Goal: Transaction & Acquisition: Purchase product/service

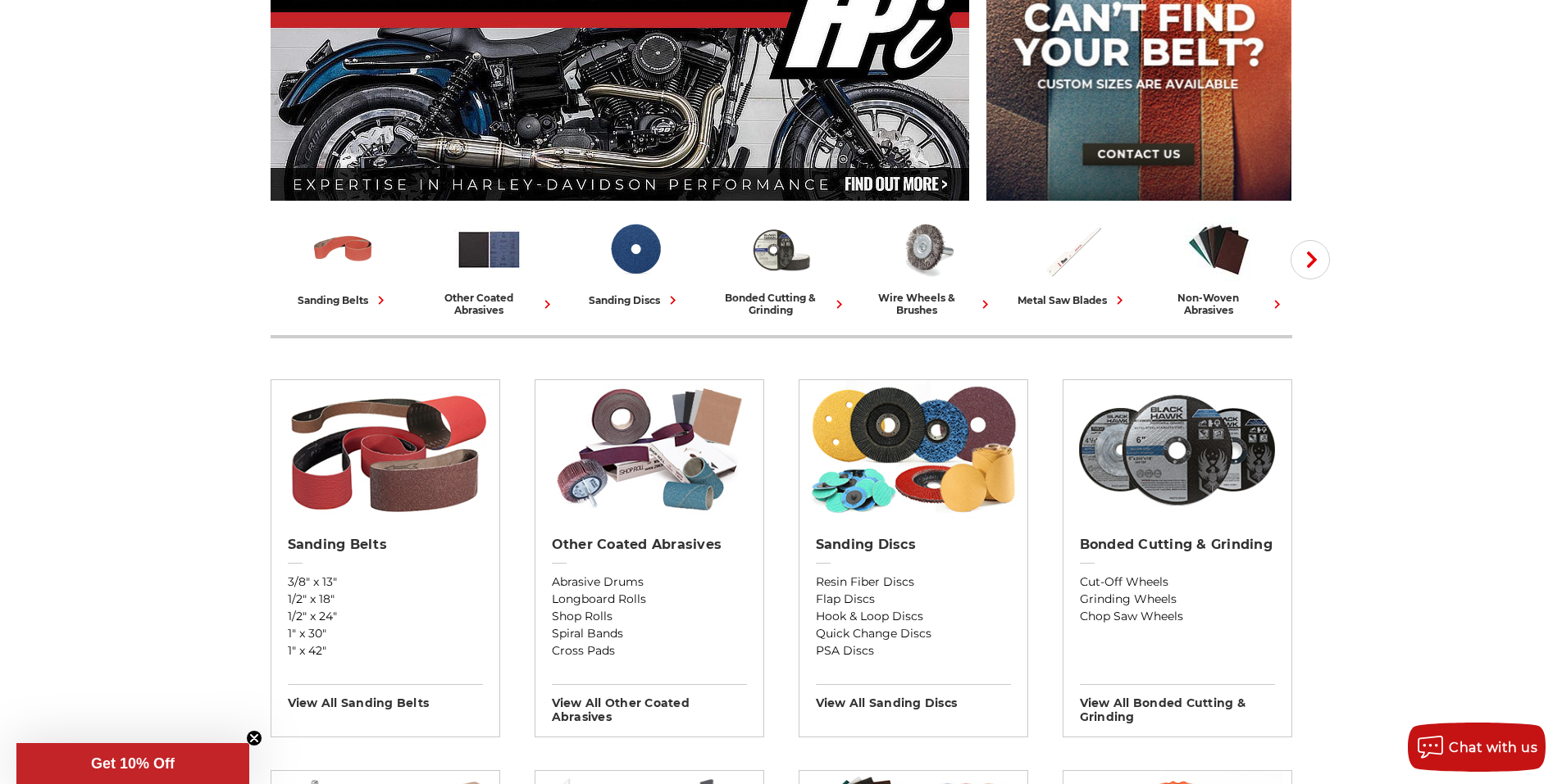
scroll to position [491, 0]
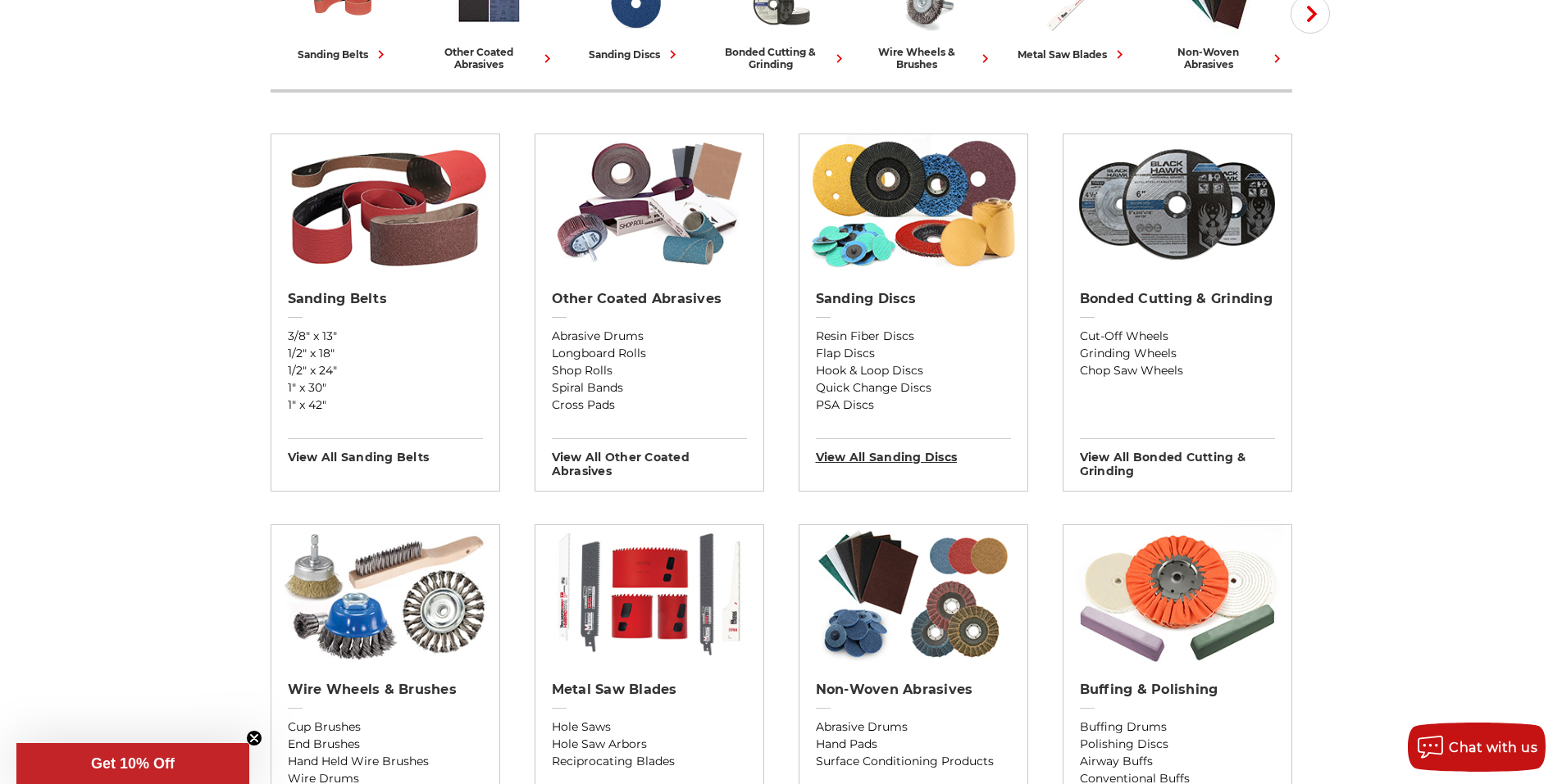
click at [866, 452] on h3 "View All sanding discs" at bounding box center [913, 451] width 195 height 26
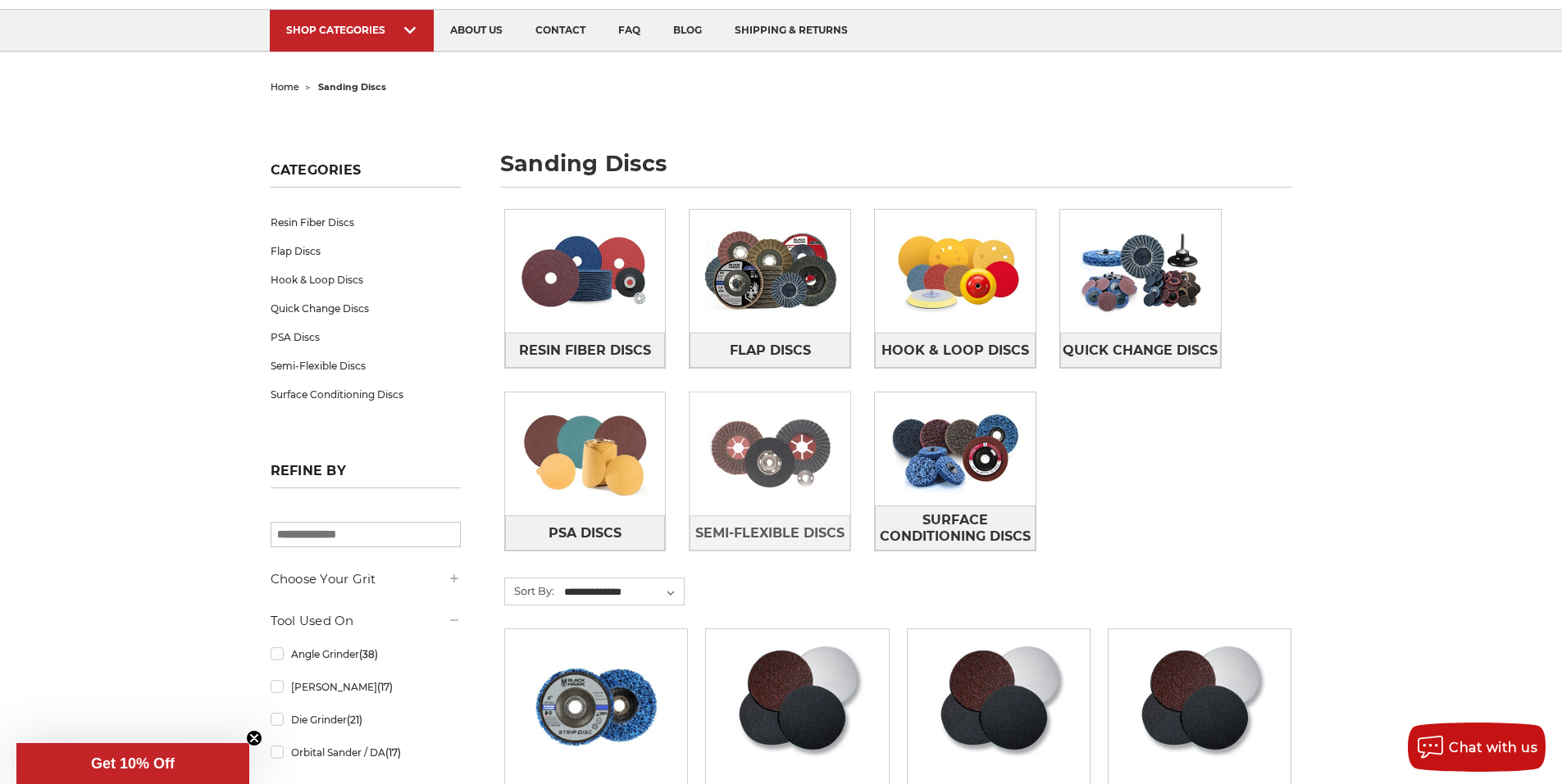
scroll to position [246, 0]
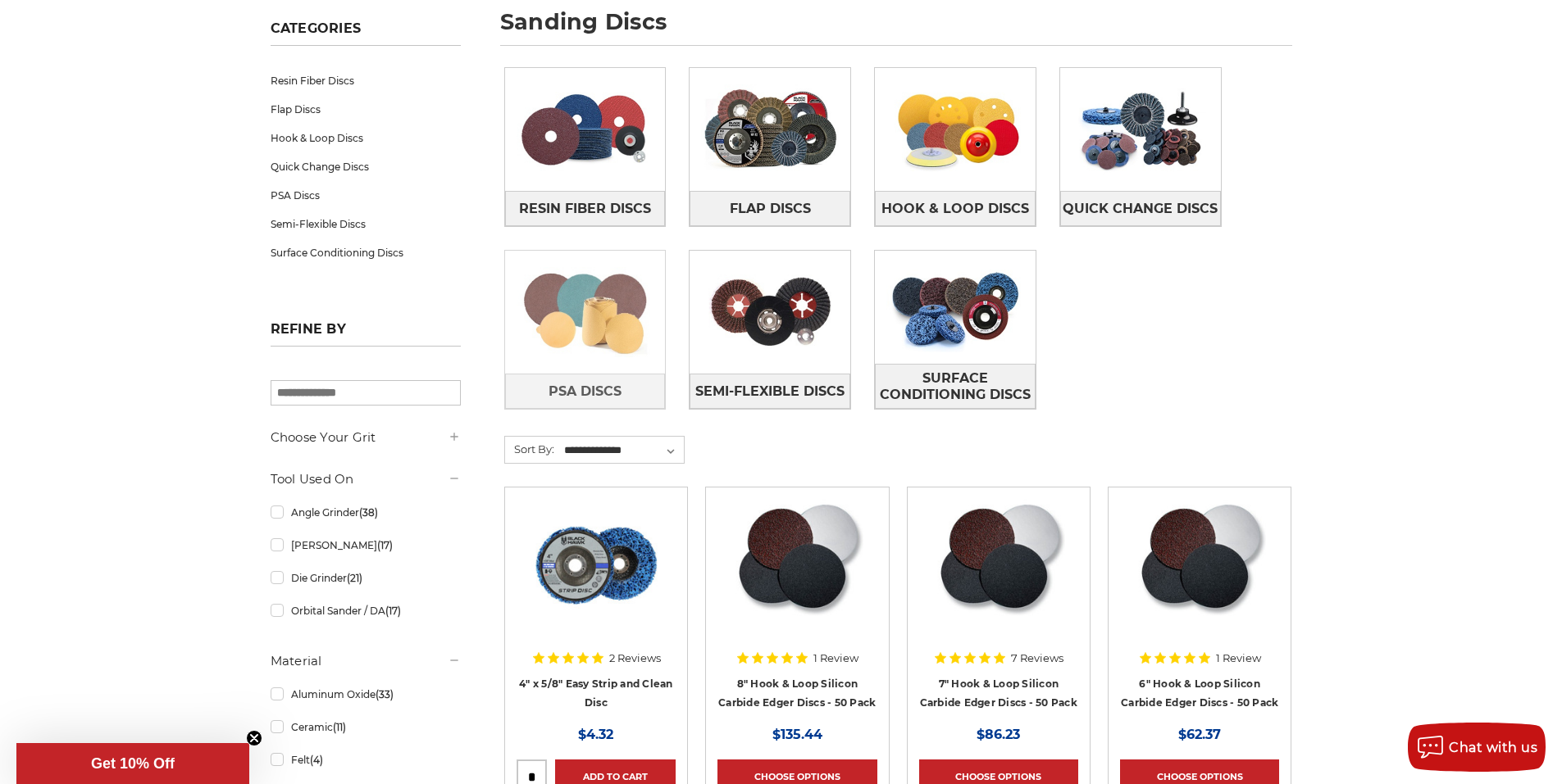
click at [575, 331] on img at bounding box center [586, 312] width 161 height 113
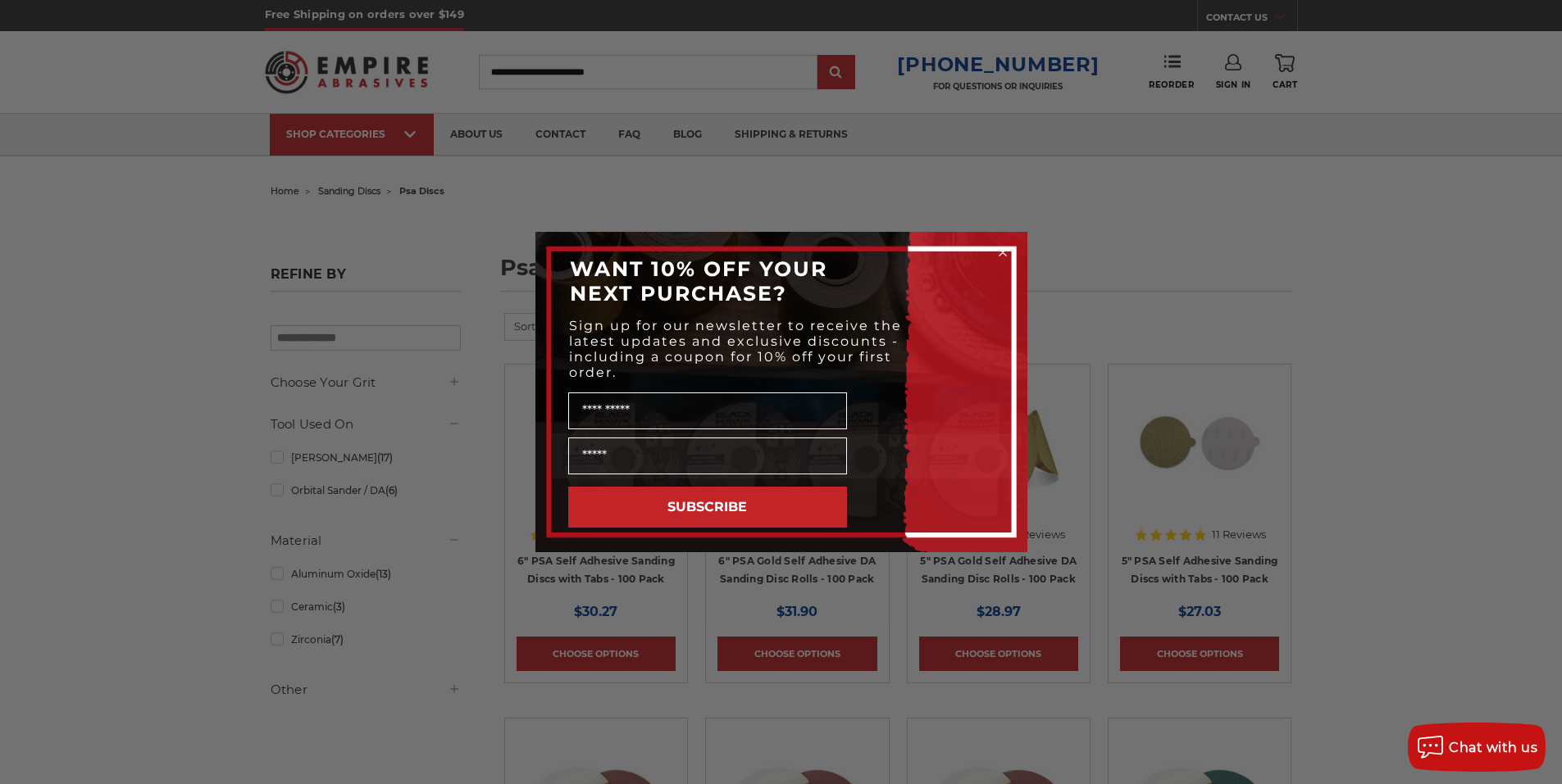
click at [1000, 252] on circle "Close dialog" at bounding box center [1002, 253] width 15 height 15
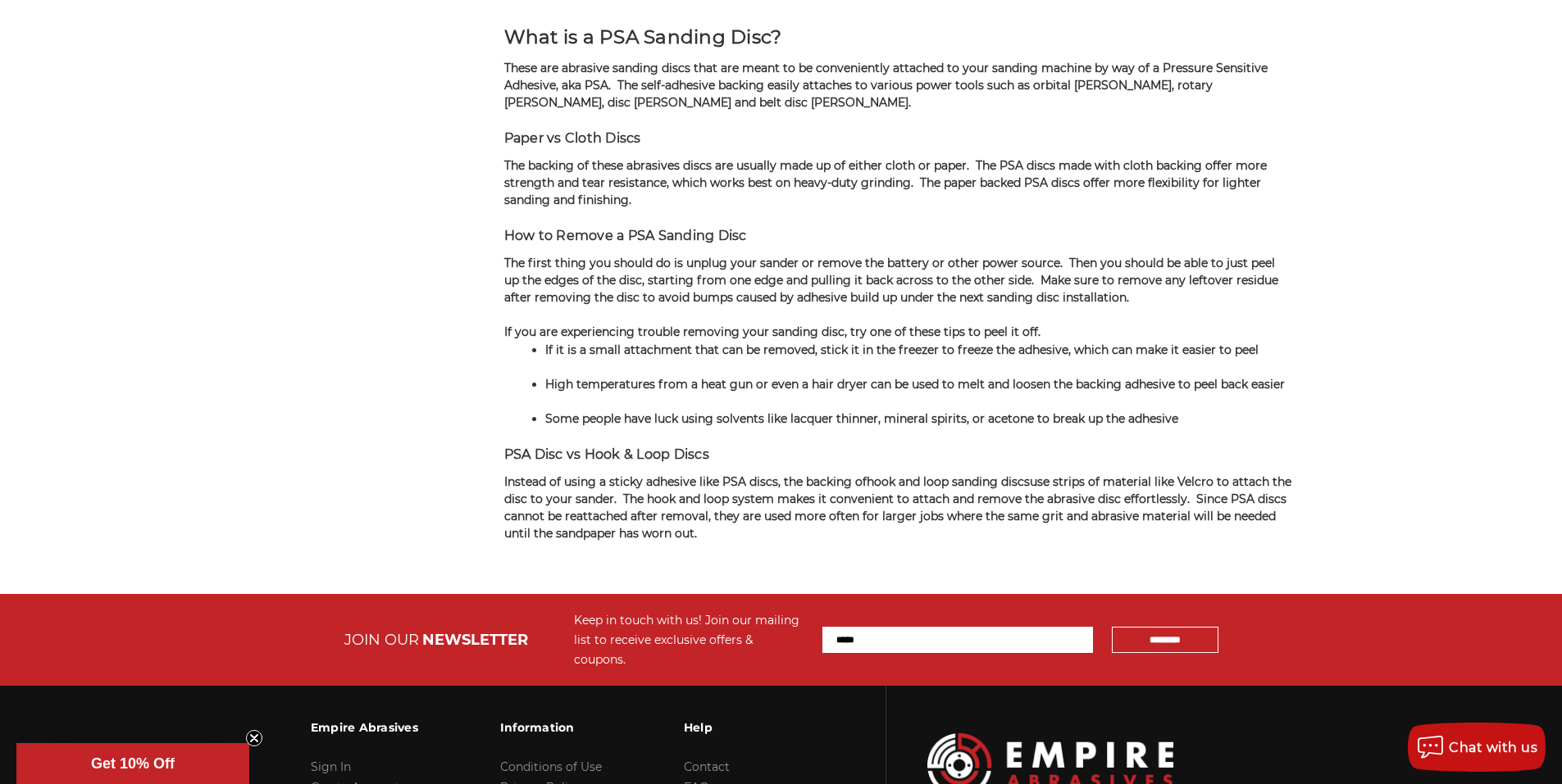
scroll to position [3378, 0]
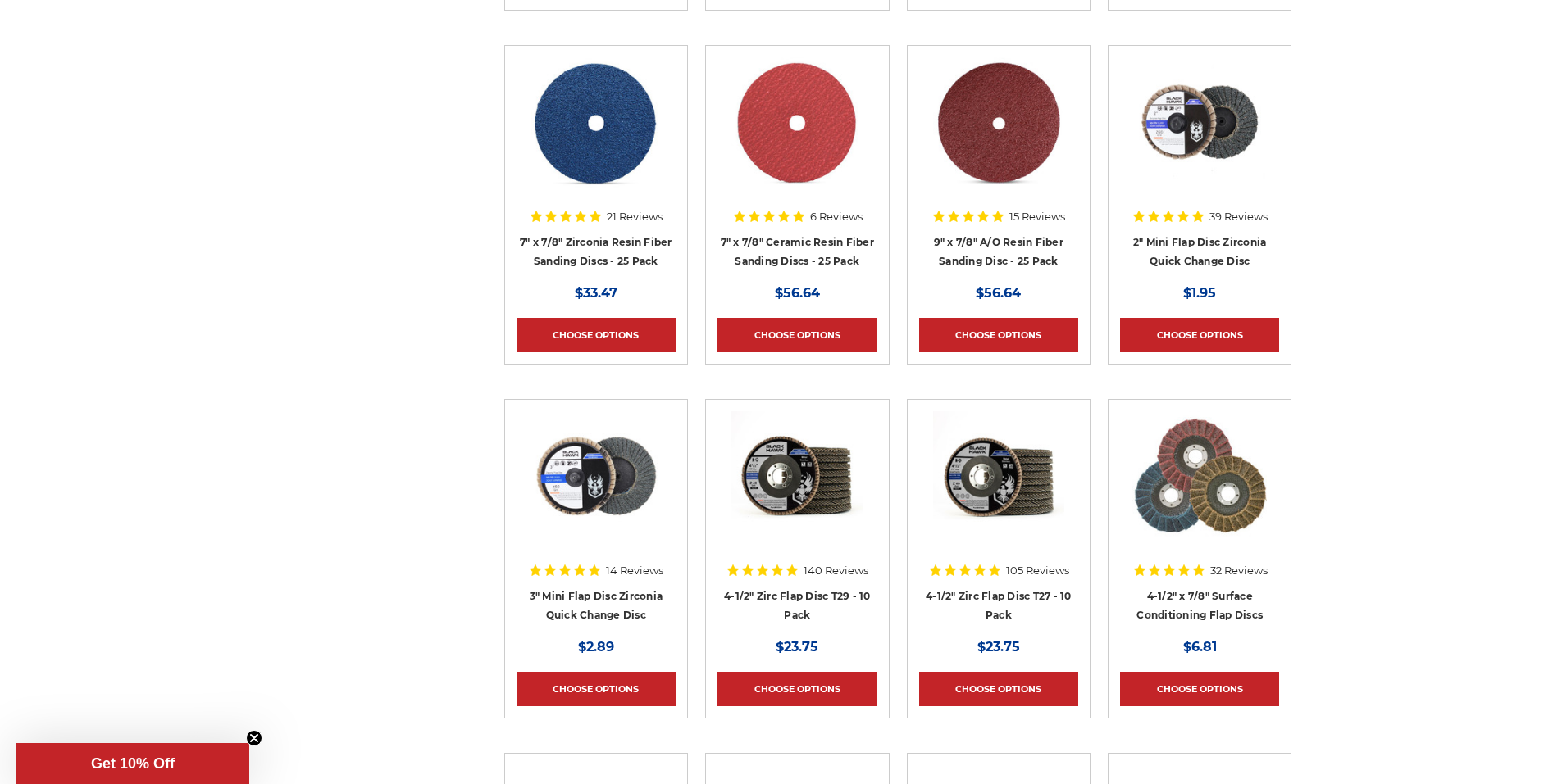
scroll to position [2459, 0]
